Goal: Information Seeking & Learning: Learn about a topic

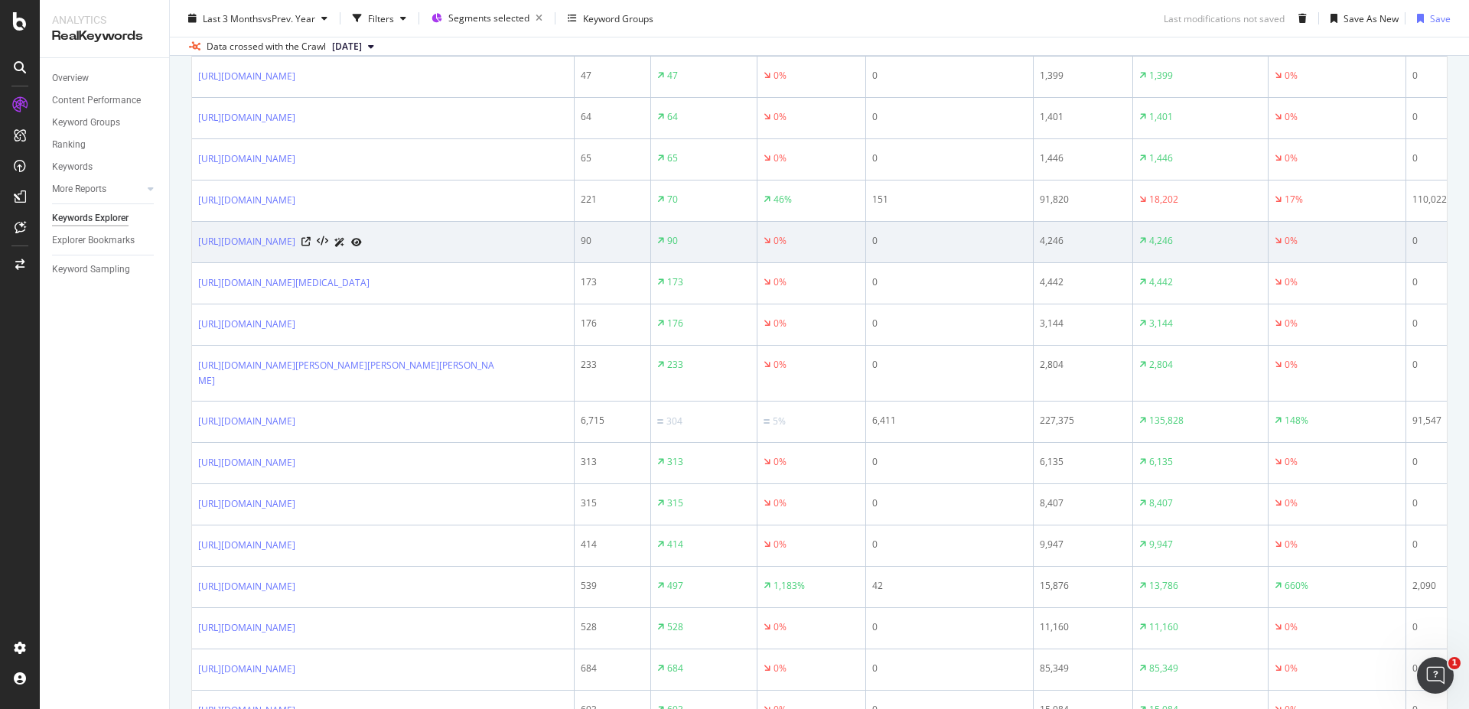
scroll to position [2203, 0]
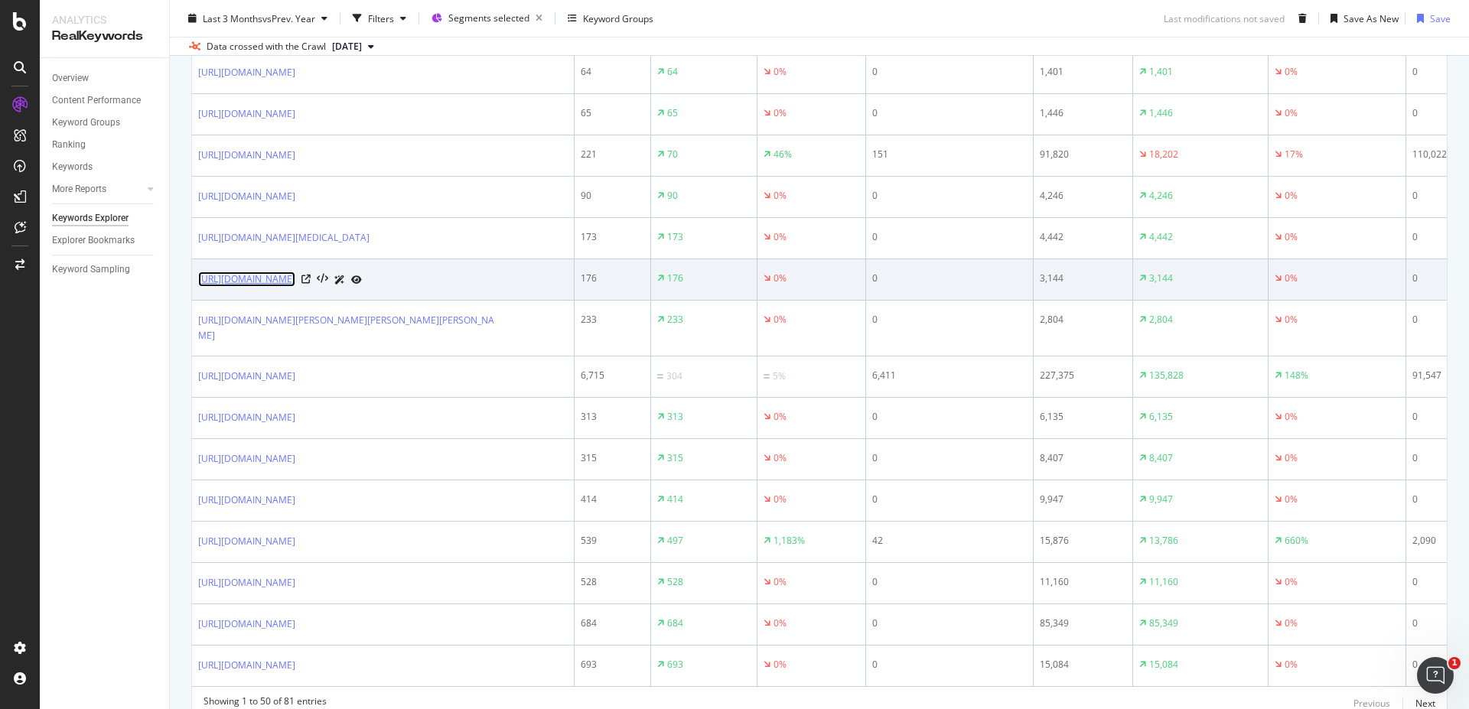
click at [295, 287] on link "[URL][DOMAIN_NAME]" at bounding box center [246, 279] width 97 height 15
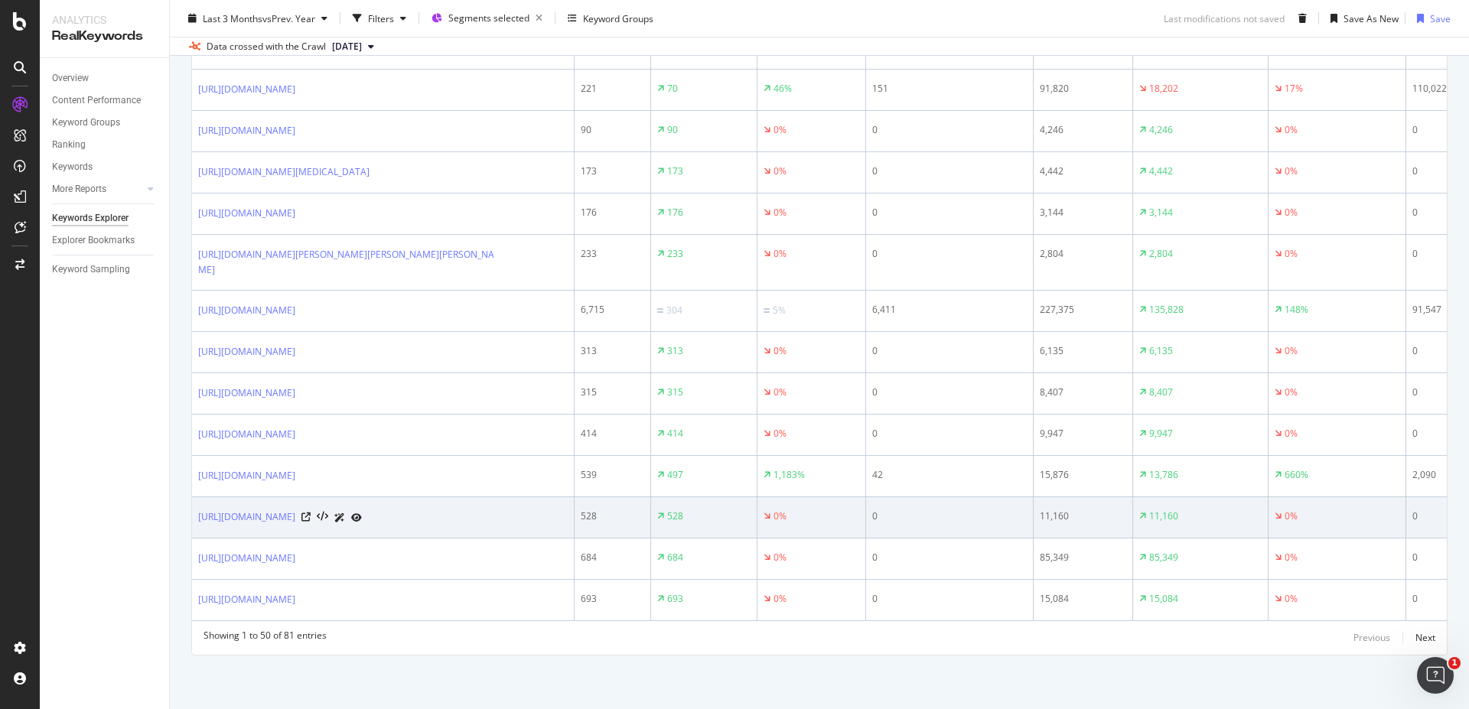
scroll to position [2339, 0]
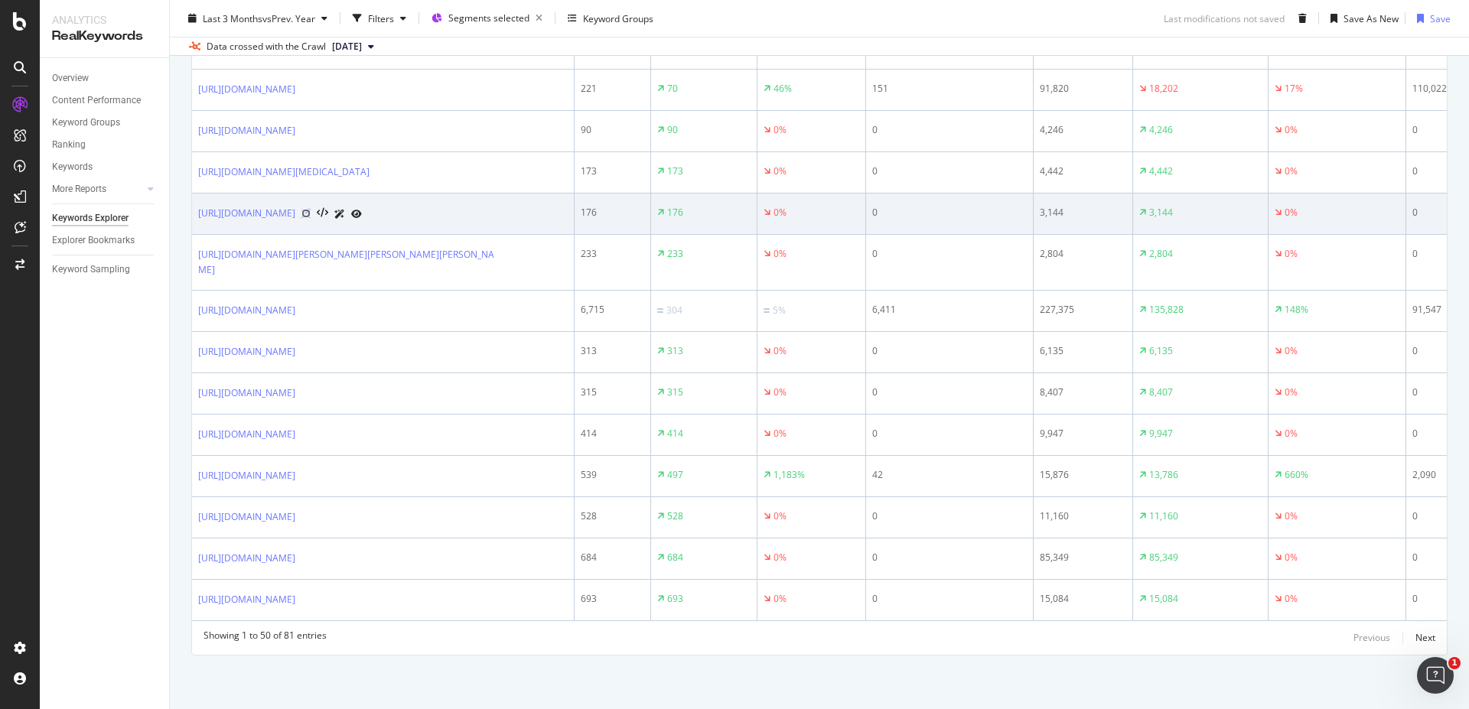
click at [311, 209] on icon at bounding box center [305, 213] width 9 height 9
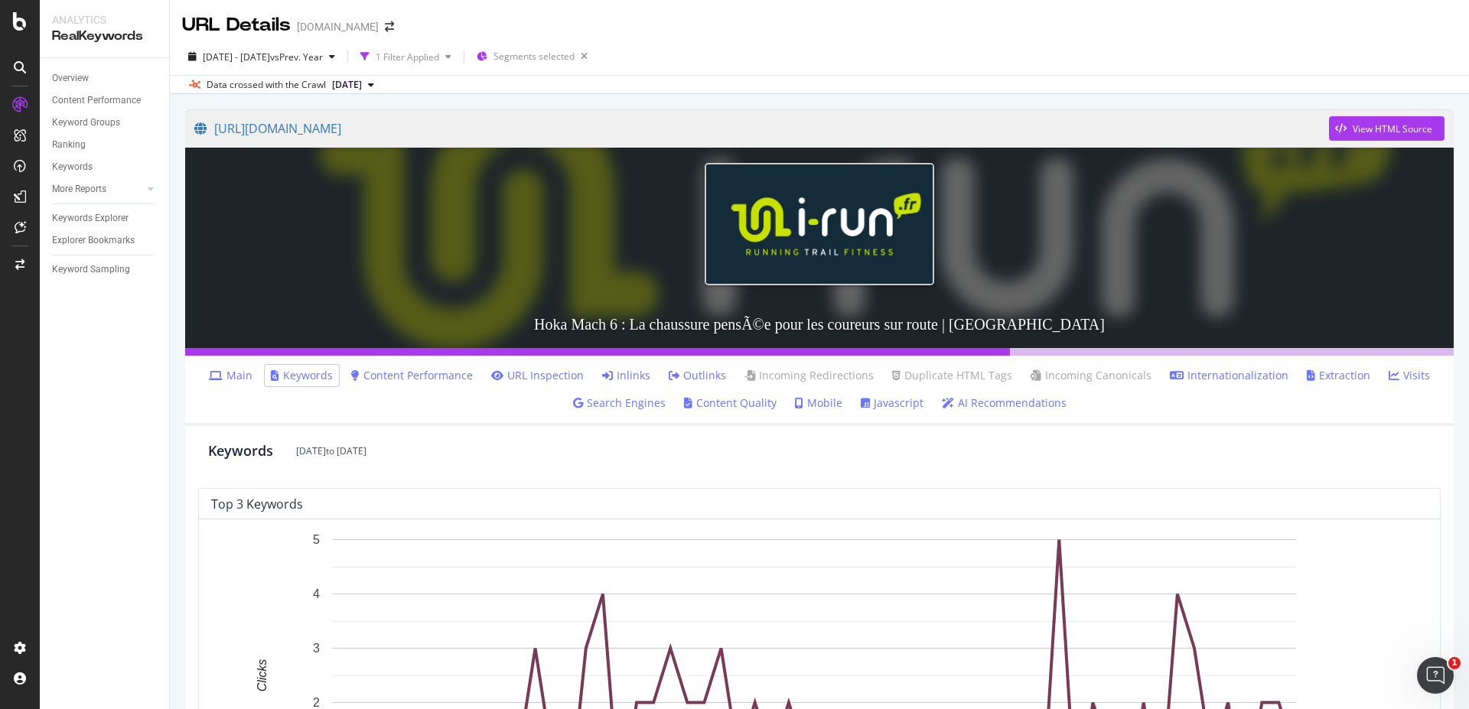
click at [639, 374] on link "Inlinks" at bounding box center [626, 375] width 48 height 15
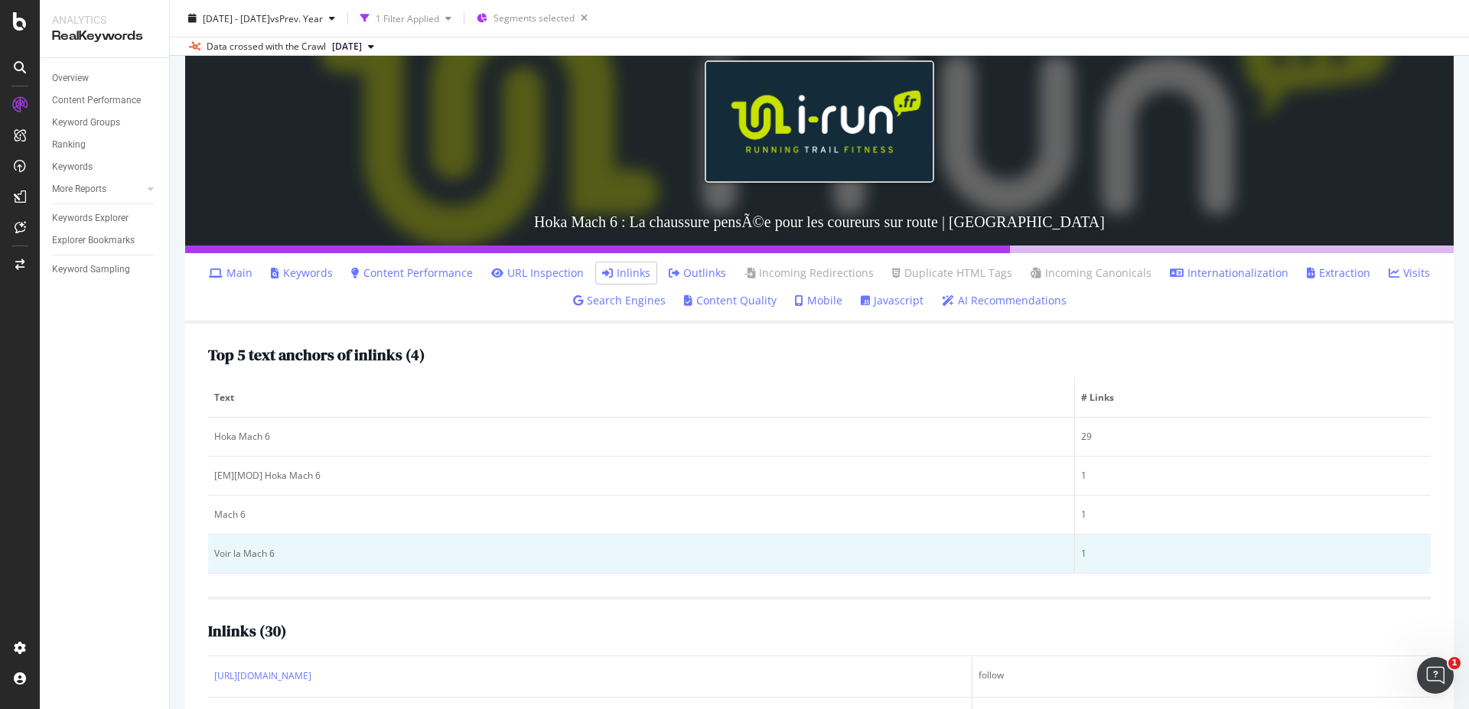
scroll to position [92, 0]
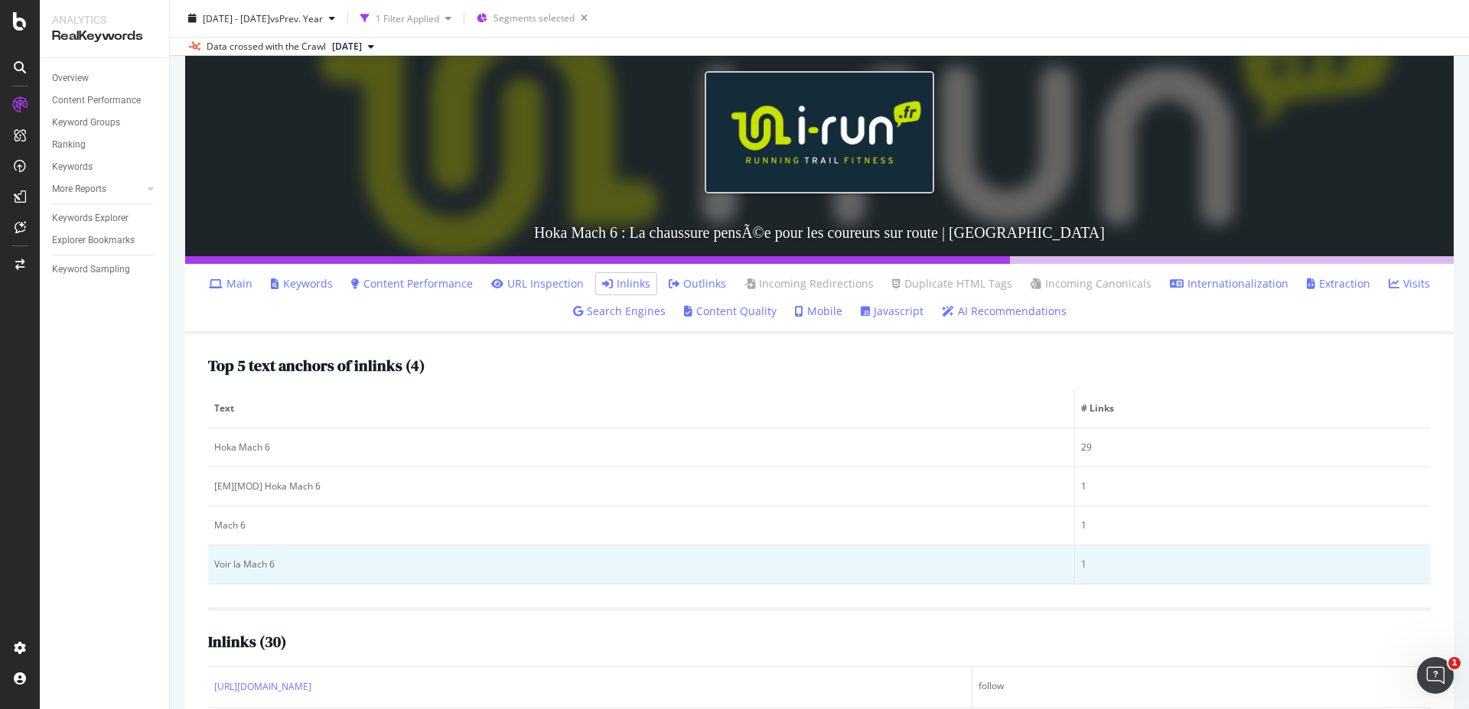
click at [258, 568] on div "Voir la Mach 6" at bounding box center [641, 565] width 854 height 14
